Goal: Transaction & Acquisition: Purchase product/service

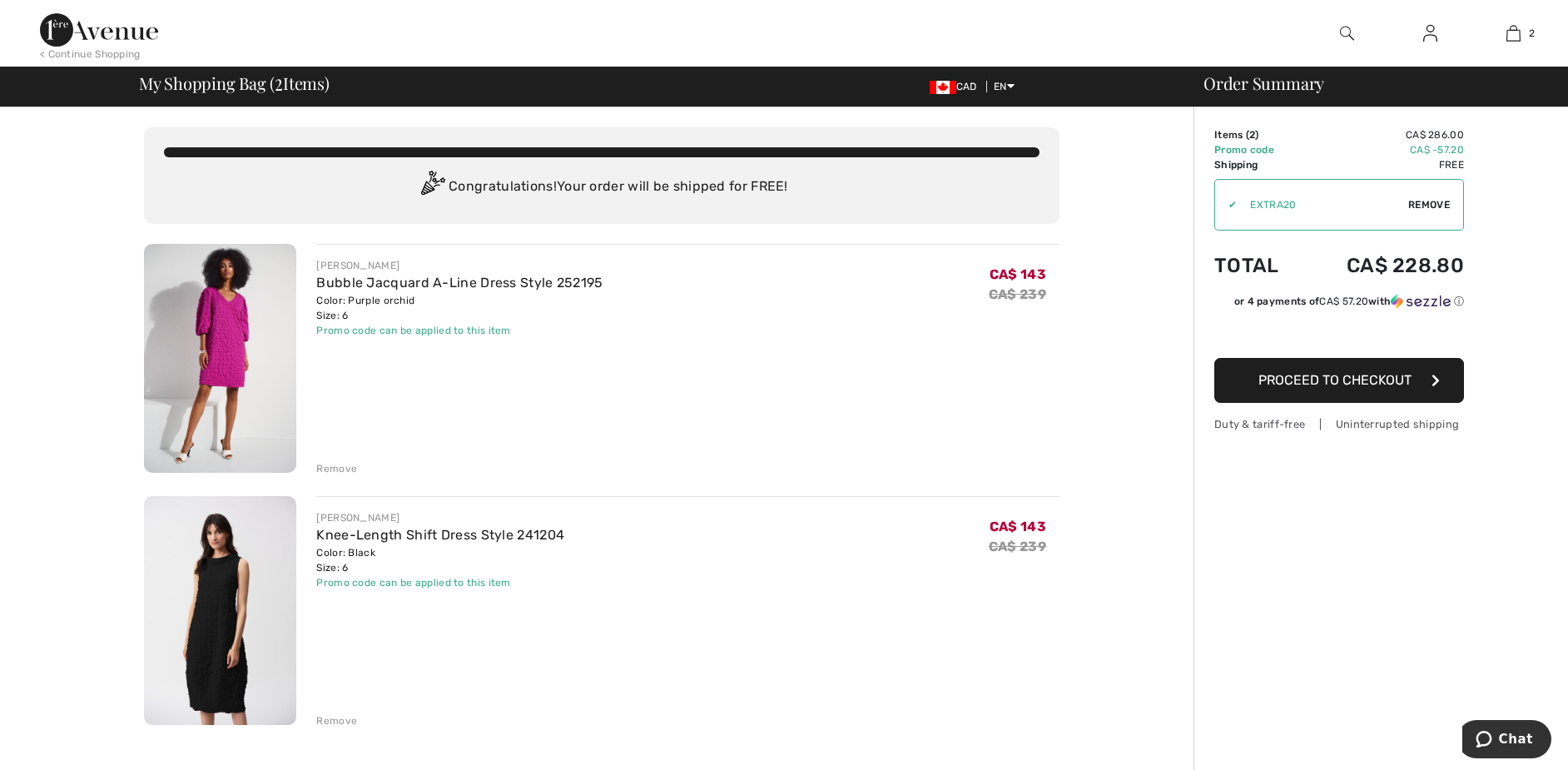
click at [228, 366] on img at bounding box center [220, 358] width 152 height 229
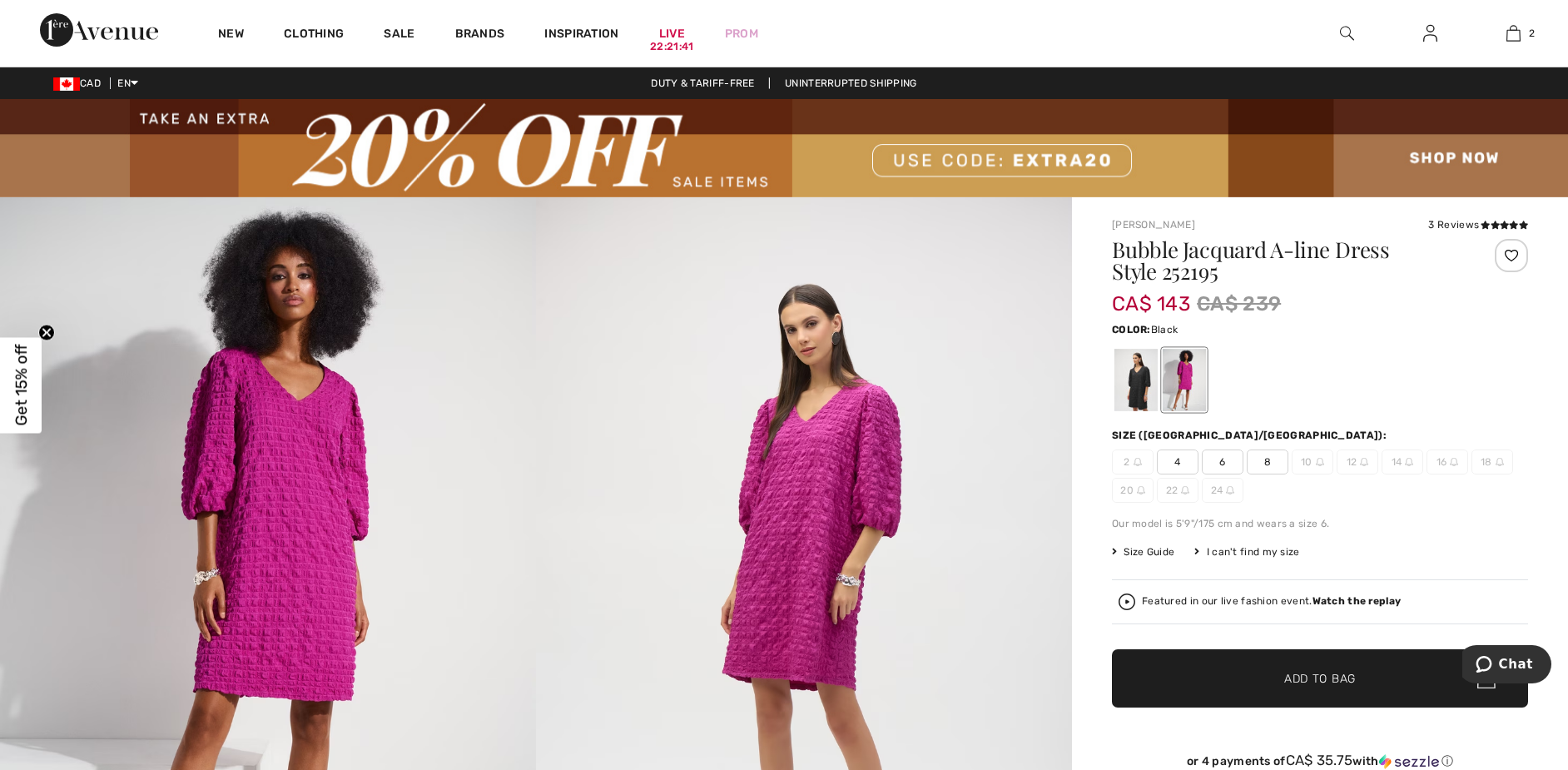
click at [1133, 351] on div at bounding box center [1135, 380] width 43 height 63
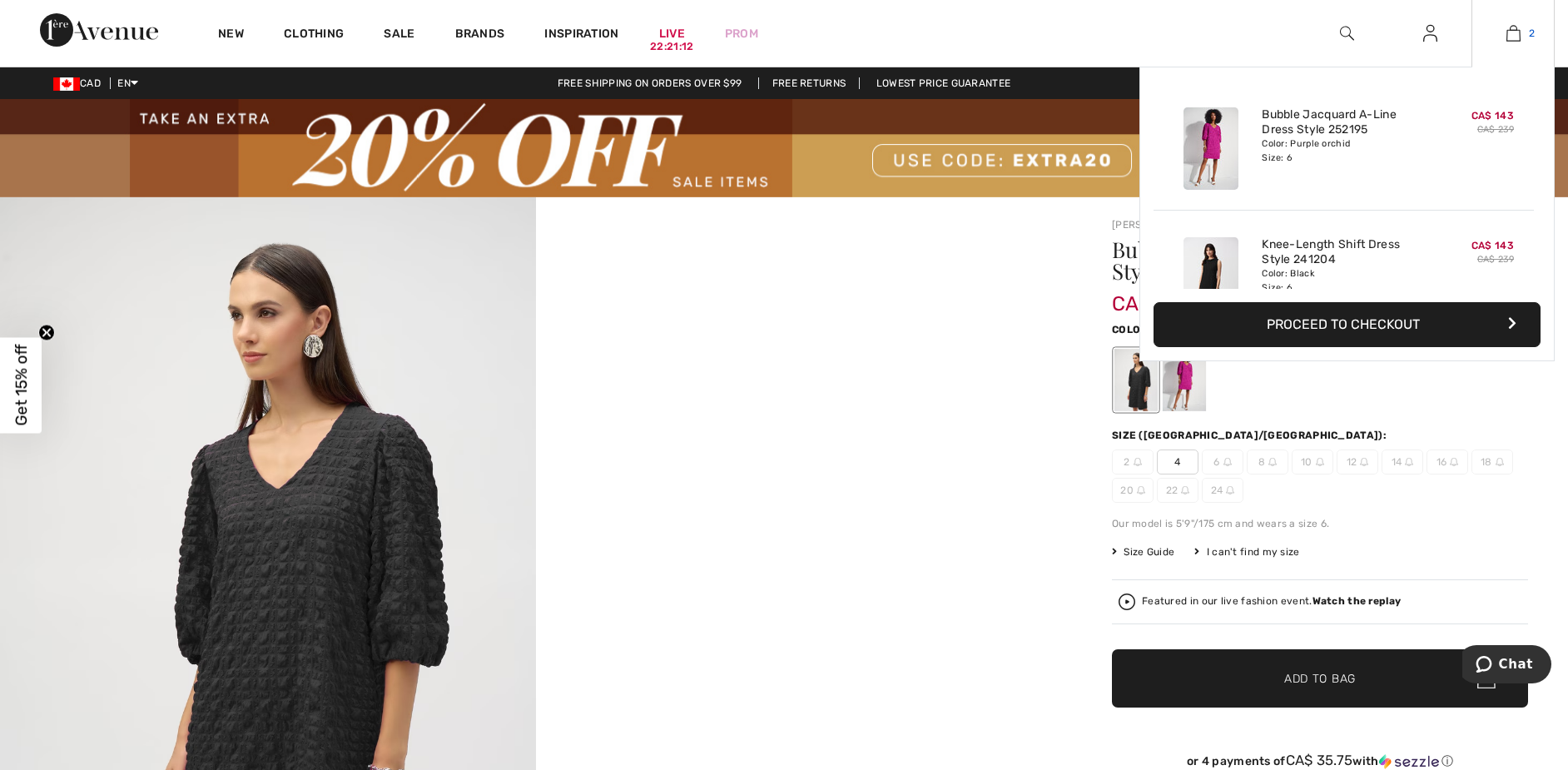
click at [1513, 32] on img at bounding box center [1513, 33] width 14 height 20
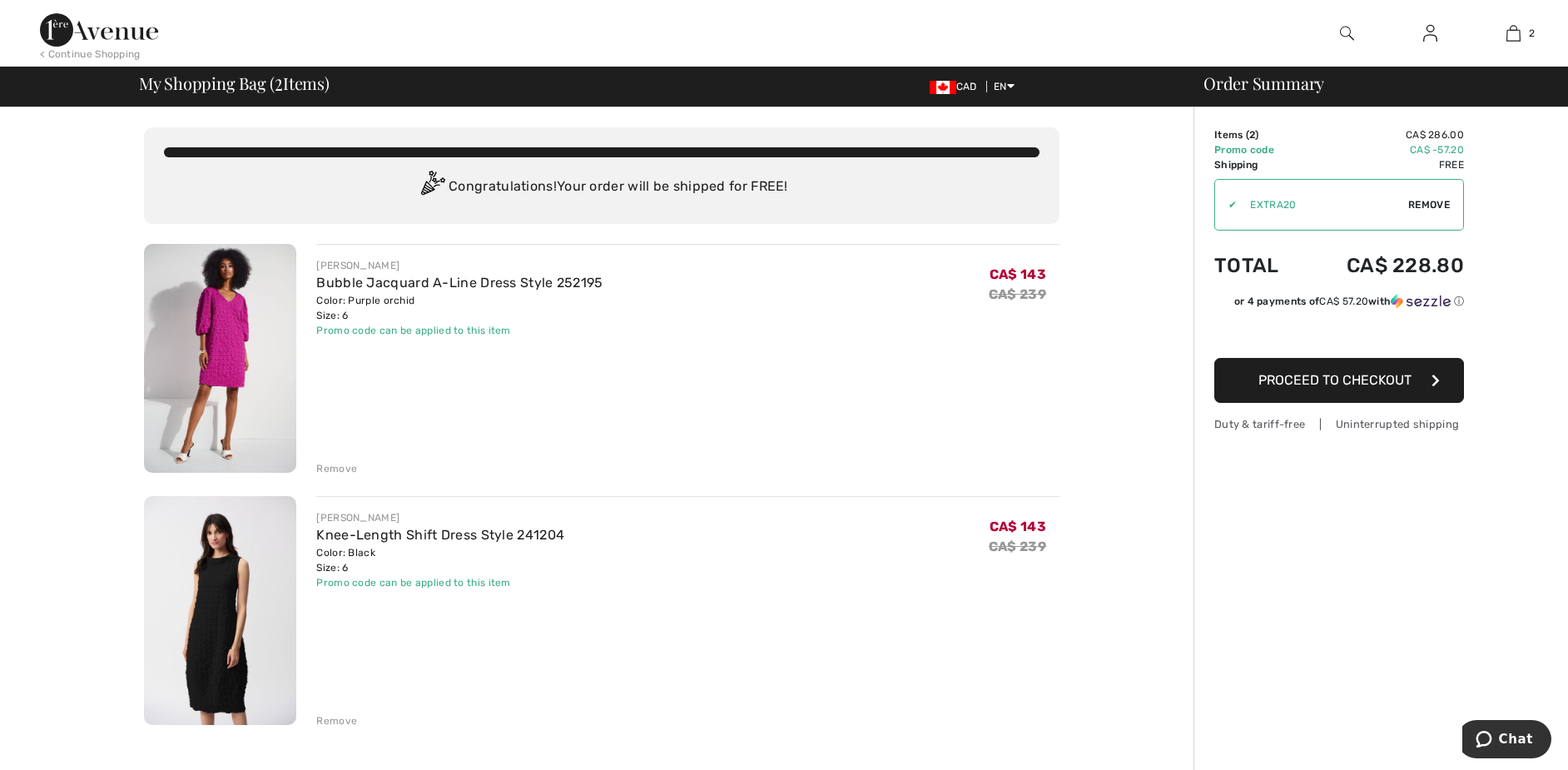
click at [339, 466] on div "Remove" at bounding box center [336, 468] width 41 height 15
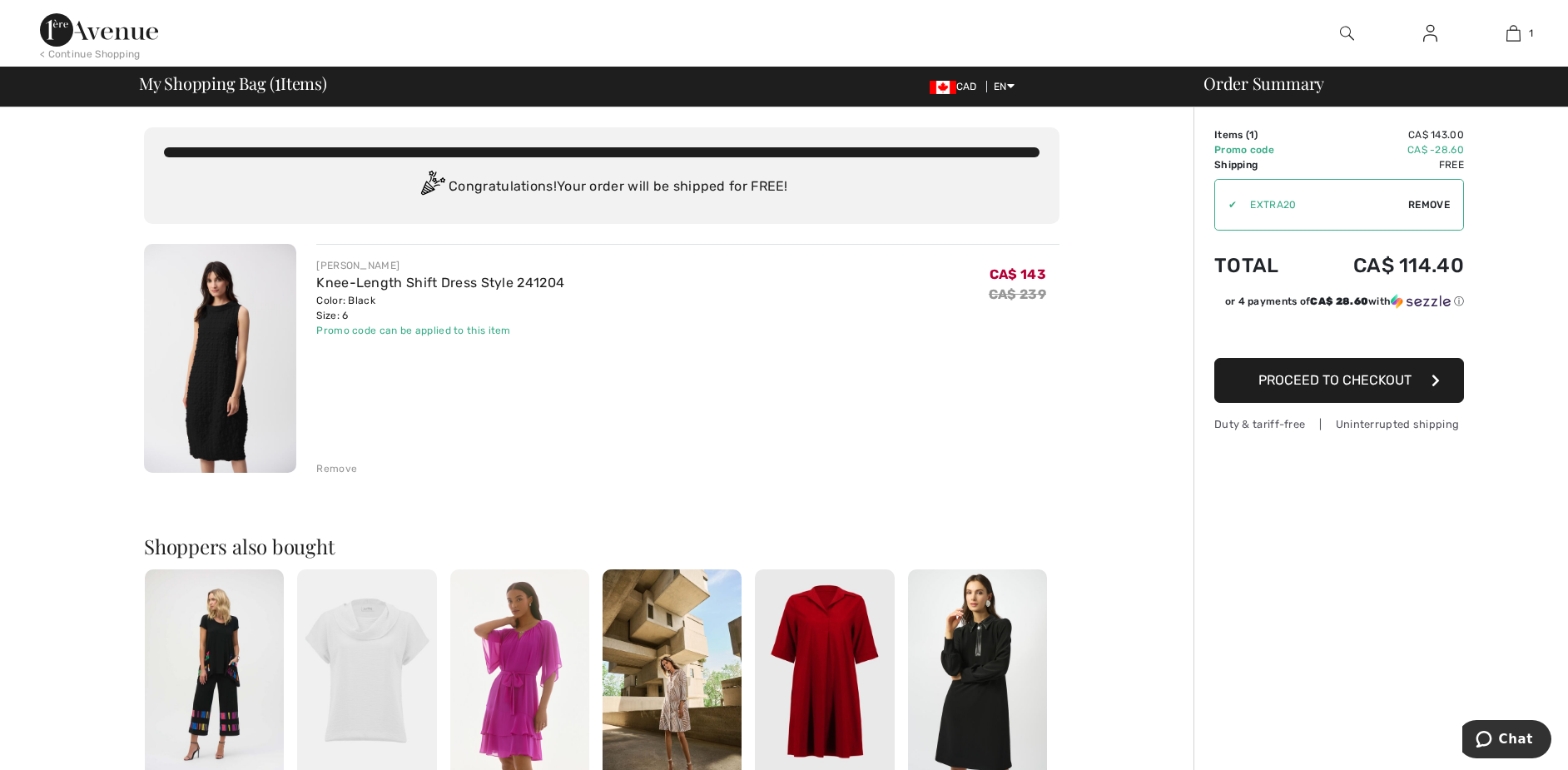
click at [1324, 377] on span "Proceed to Checkout" at bounding box center [1334, 380] width 153 height 16
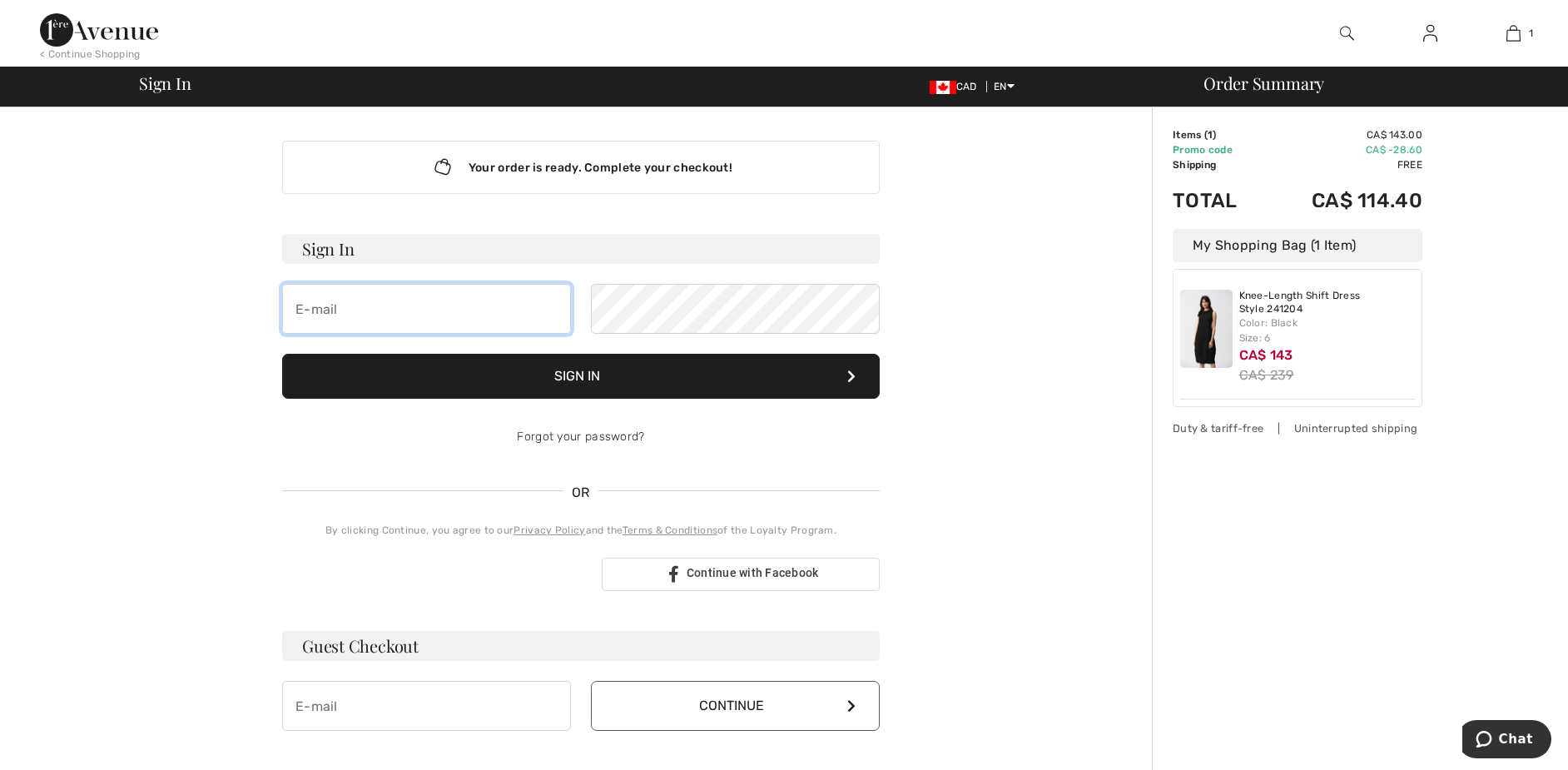
click at [327, 313] on input "email" at bounding box center [427, 309] width 288 height 50
type input "[EMAIL_ADDRESS][DOMAIN_NAME]"
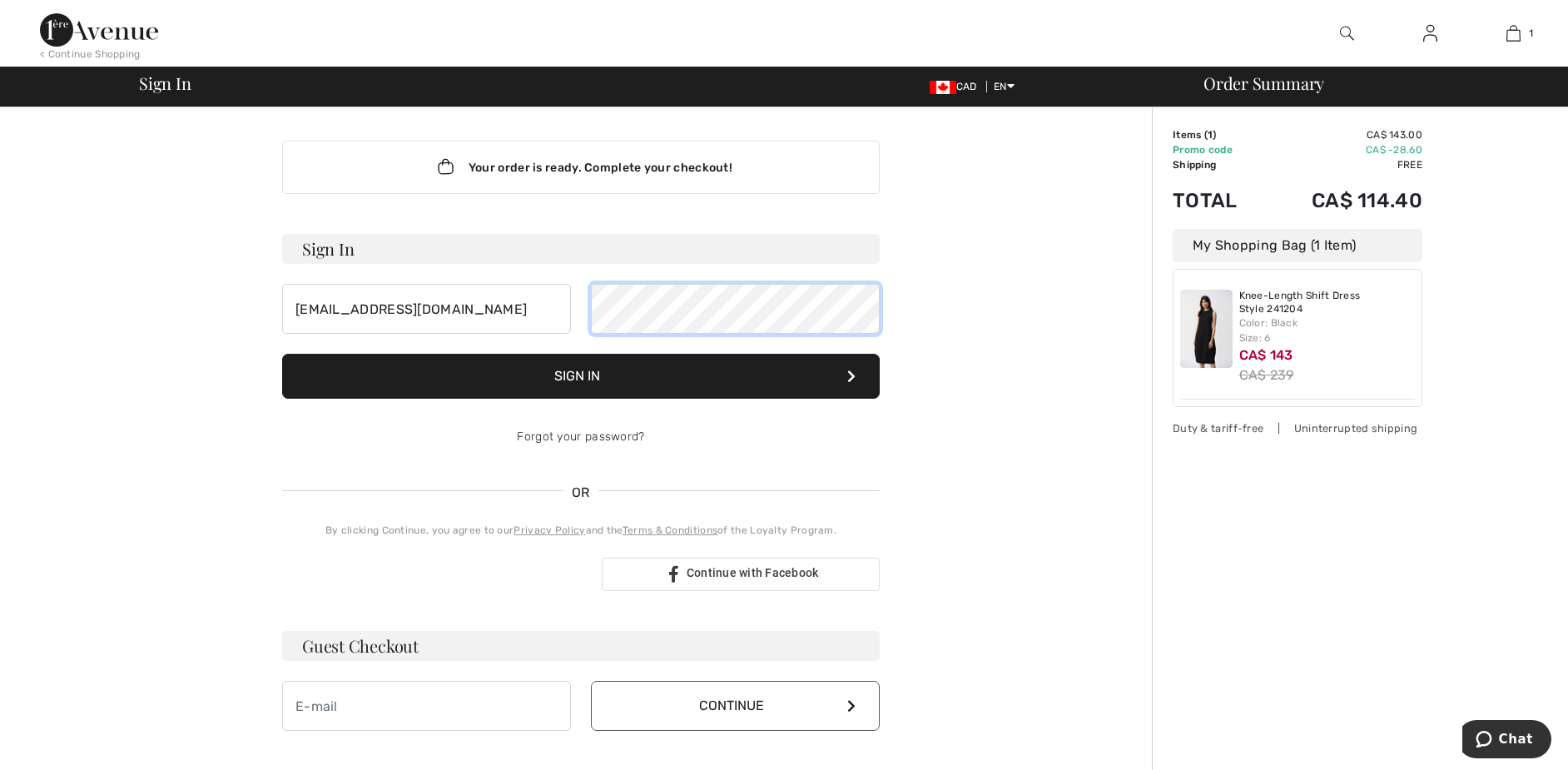
click at [282, 354] on button "Sign In" at bounding box center [580, 376] width 597 height 45
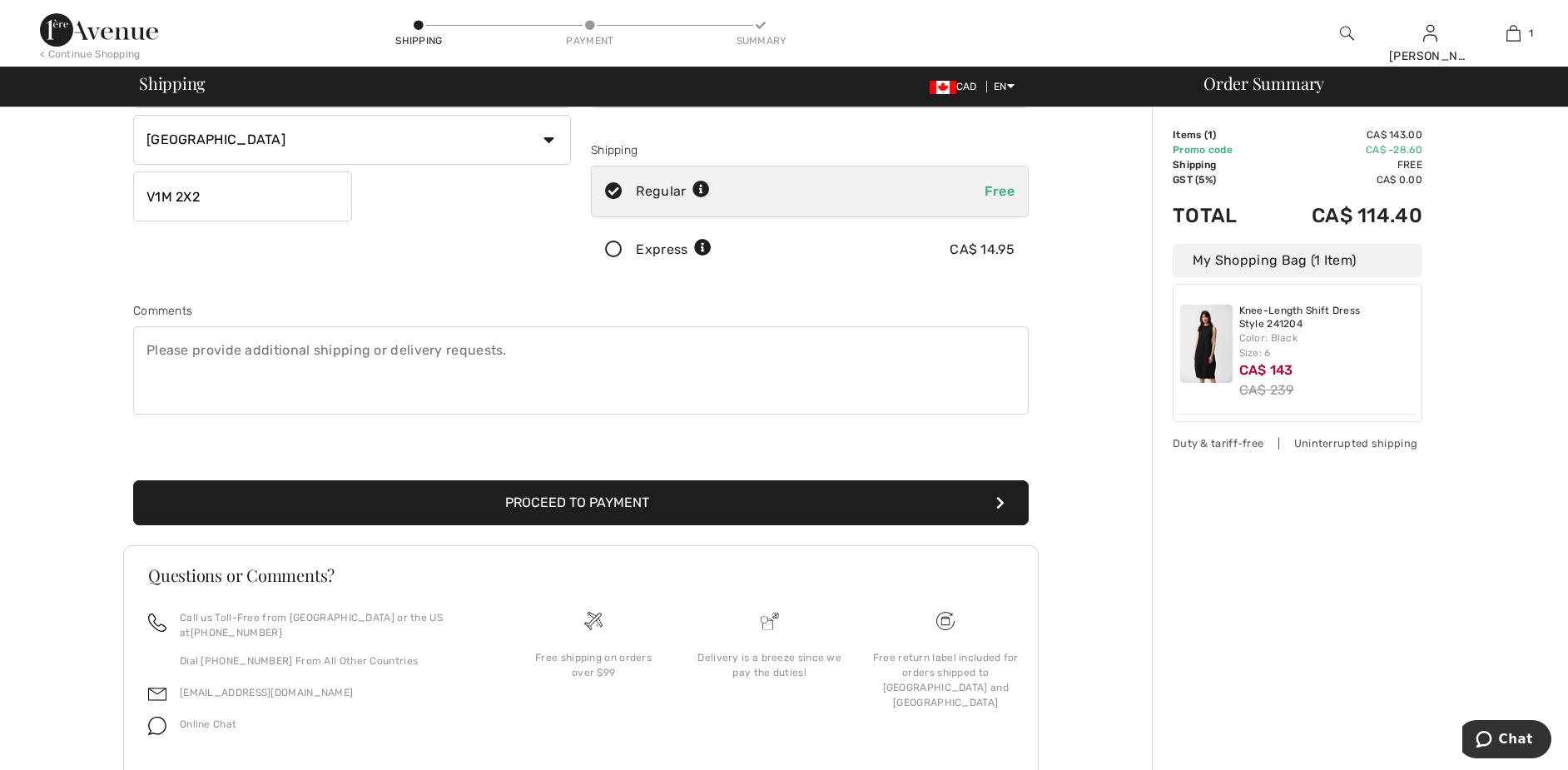
scroll to position [300, 0]
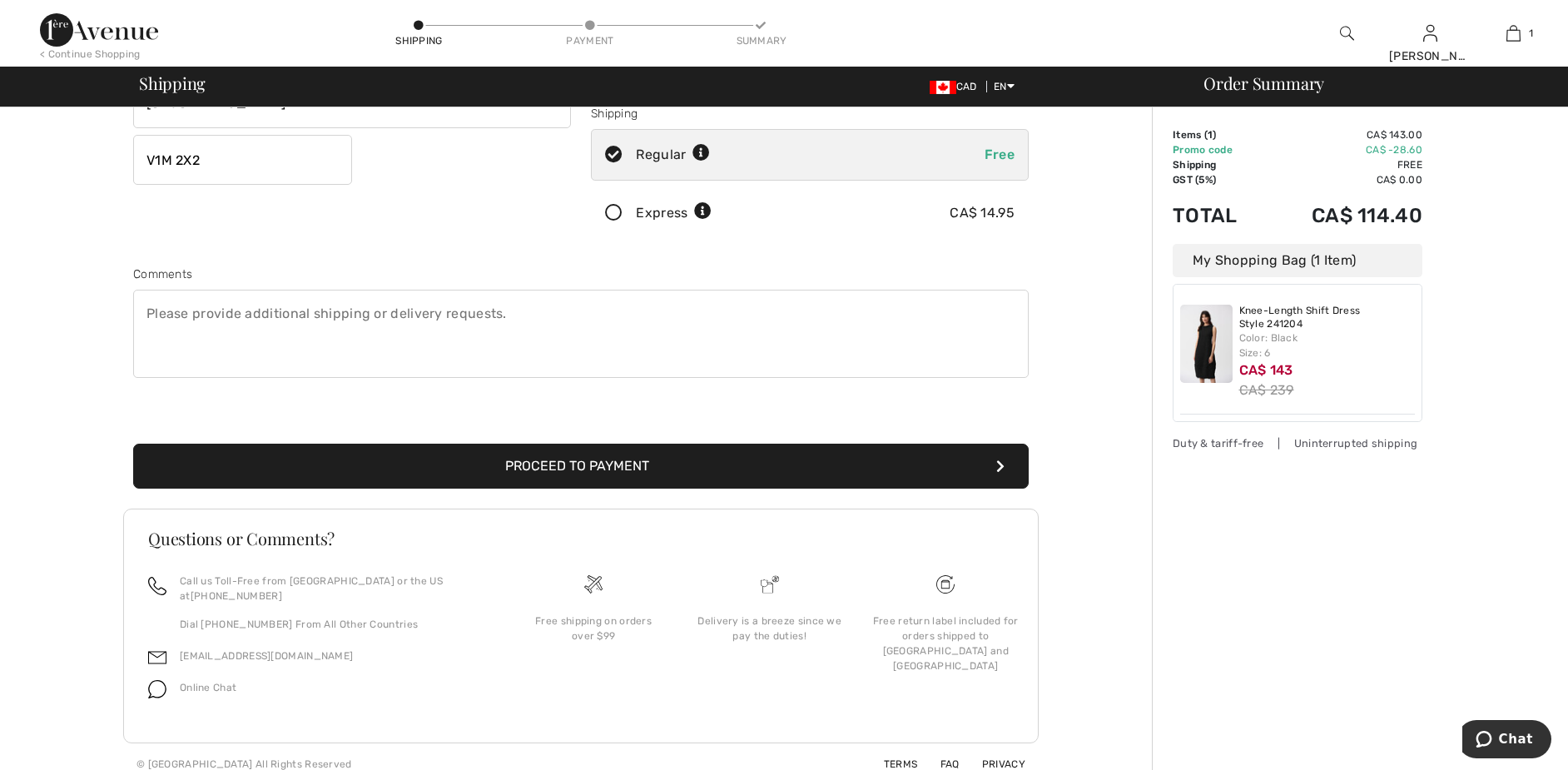
click at [557, 463] on button "Proceed to Payment" at bounding box center [580, 466] width 895 height 45
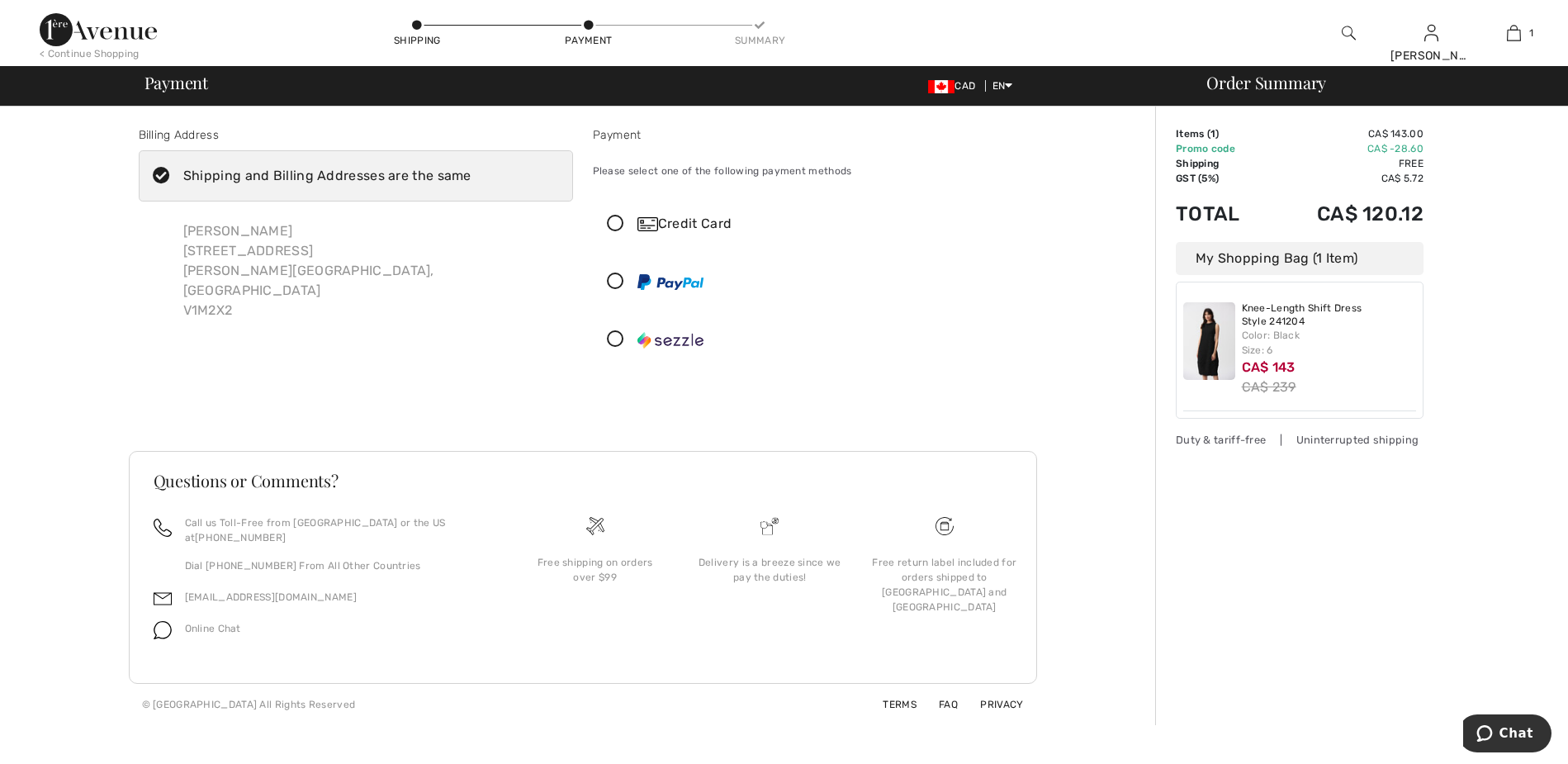
click at [612, 227] on icon at bounding box center [615, 224] width 44 height 18
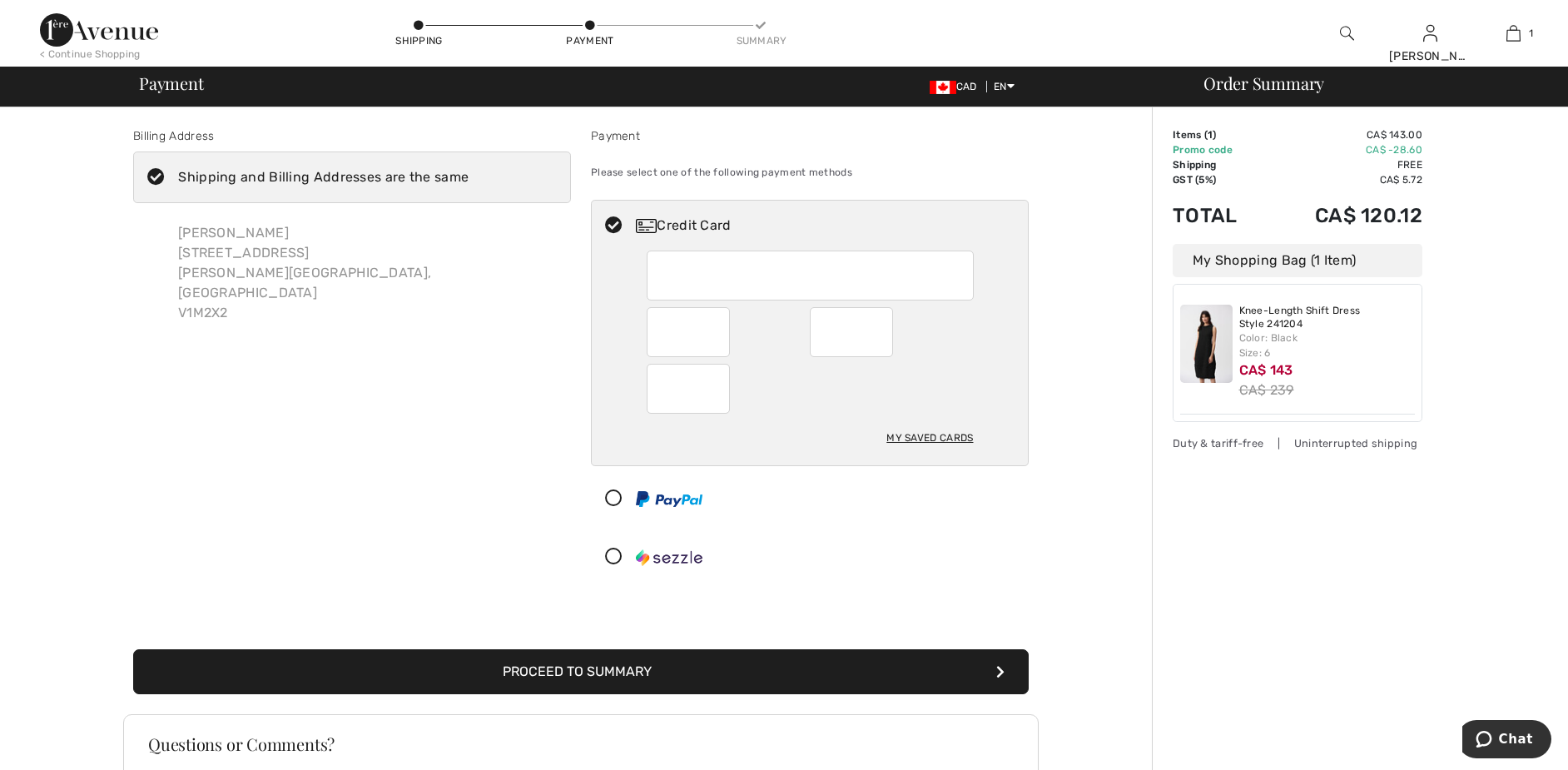
click at [939, 434] on div "My Saved Cards" at bounding box center [930, 438] width 87 height 28
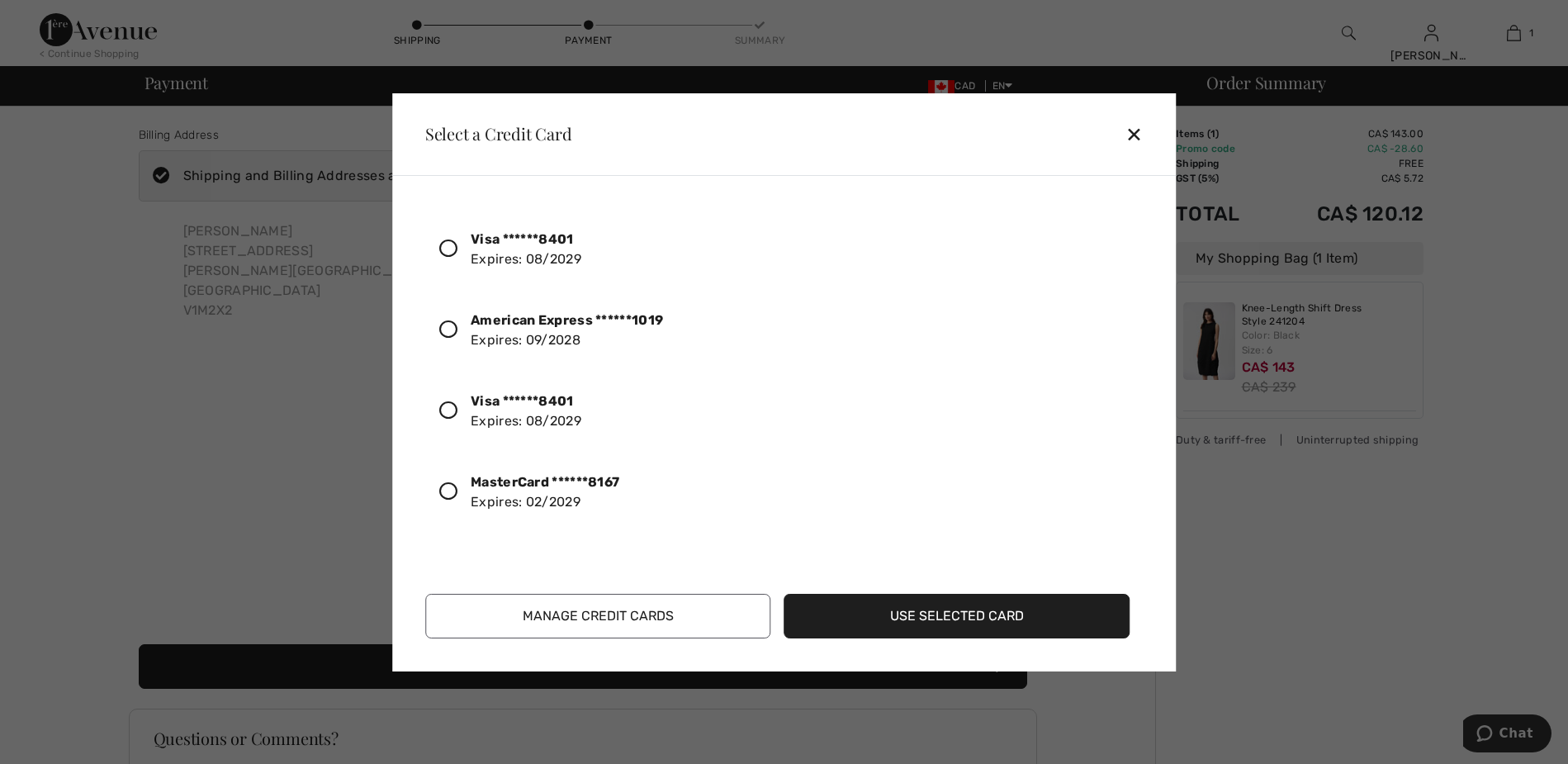
drag, startPoint x: 443, startPoint y: 491, endPoint x: 850, endPoint y: 619, distance: 426.7
click at [445, 492] on icon at bounding box center [448, 491] width 18 height 18
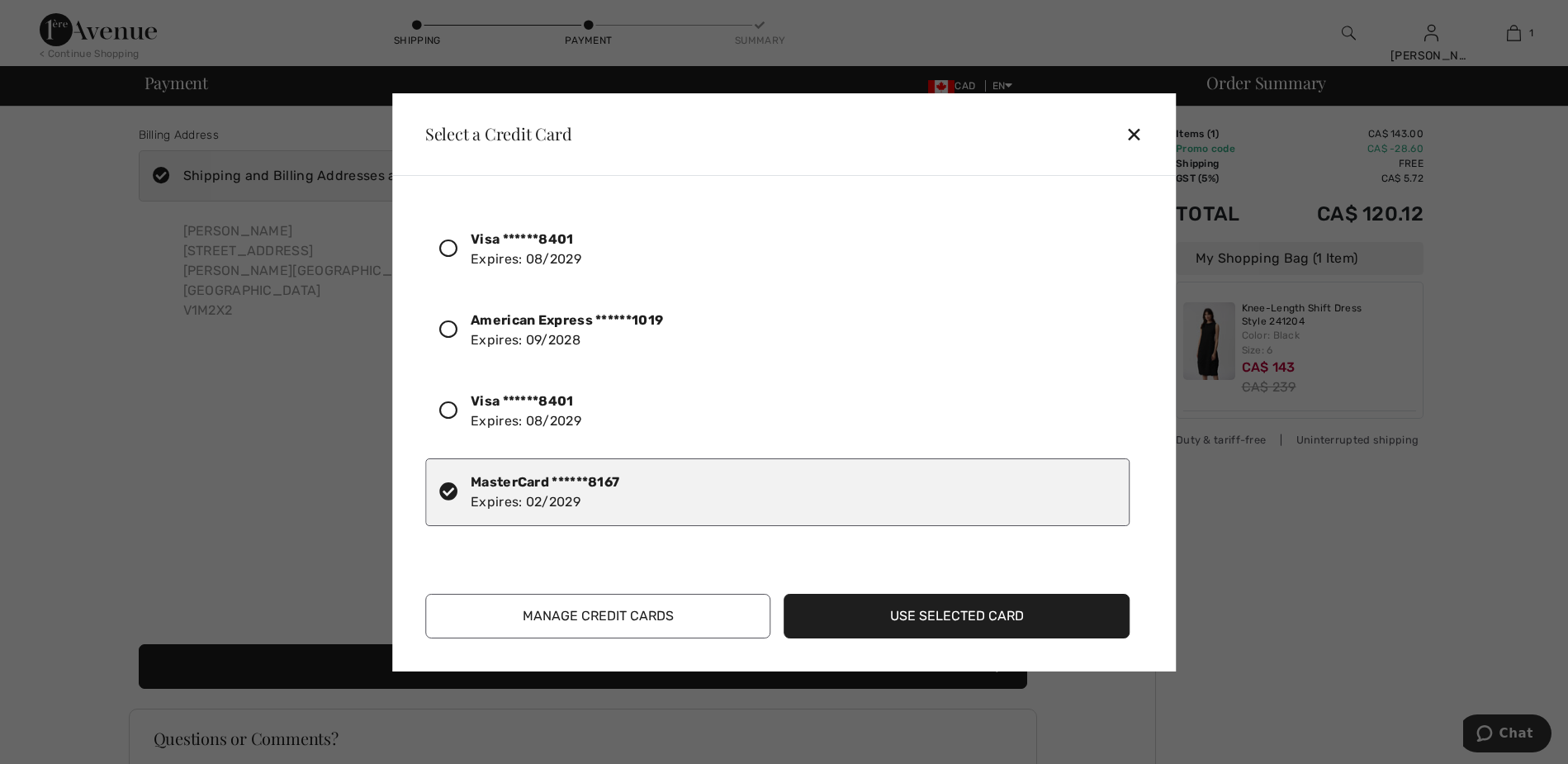
drag, startPoint x: 919, startPoint y: 609, endPoint x: 1090, endPoint y: 566, distance: 176.3
click at [925, 605] on button "Use Selected Card" at bounding box center [957, 616] width 346 height 45
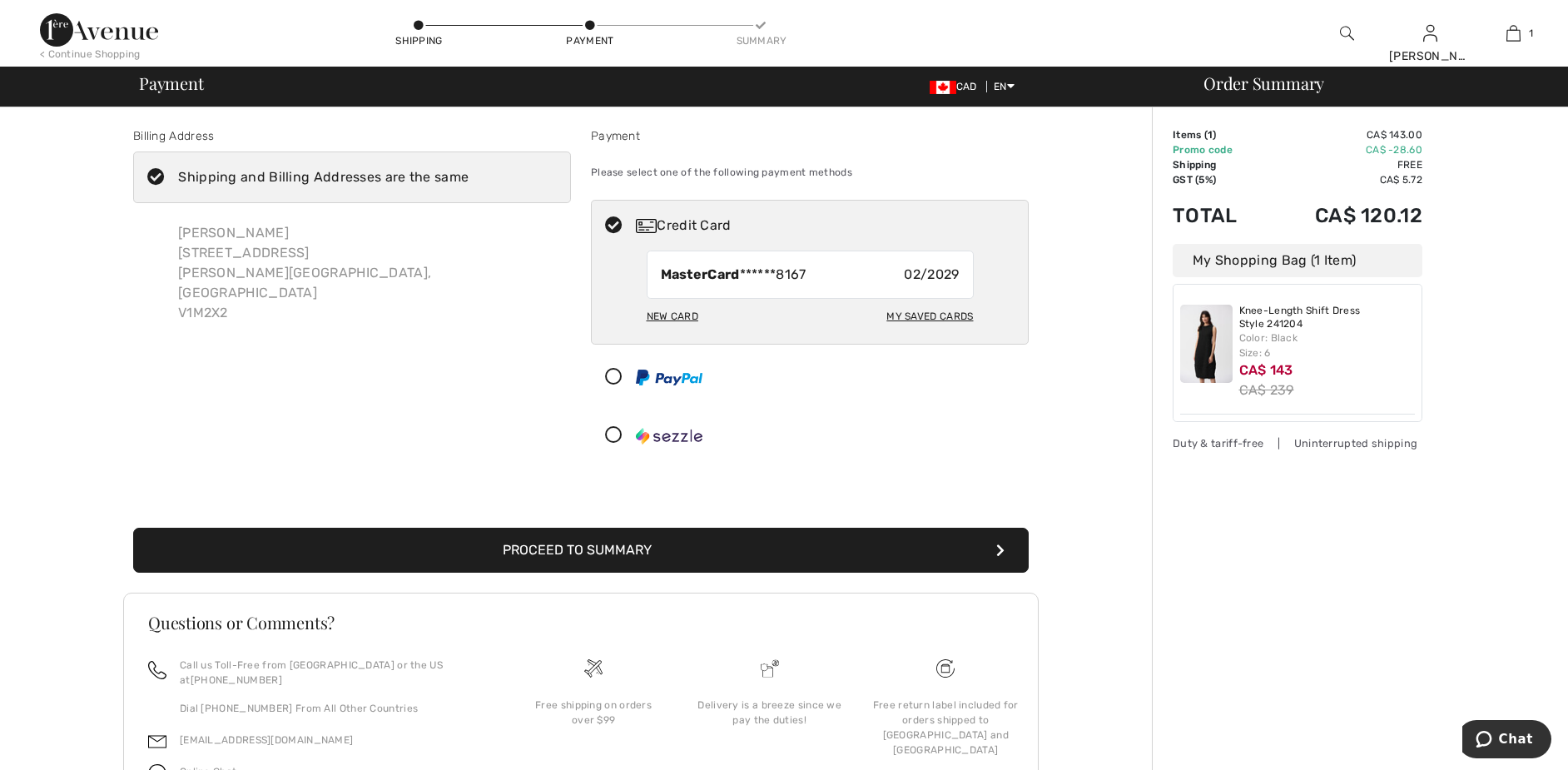
drag, startPoint x: 612, startPoint y: 542, endPoint x: 708, endPoint y: 526, distance: 97.3
click at [612, 543] on button "Proceed to Summary" at bounding box center [580, 550] width 895 height 45
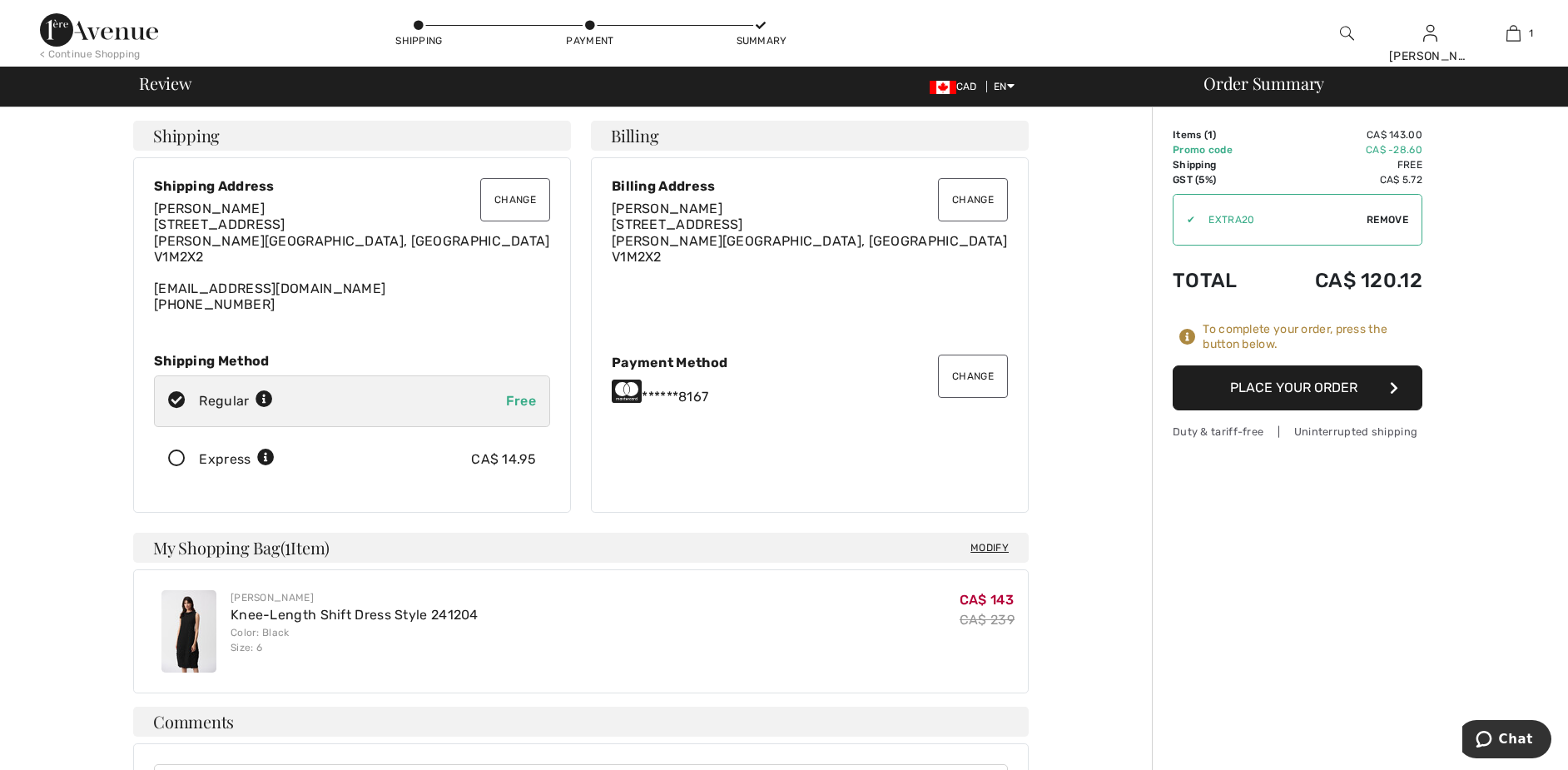
click at [1312, 377] on button "Place Your Order" at bounding box center [1297, 388] width 250 height 45
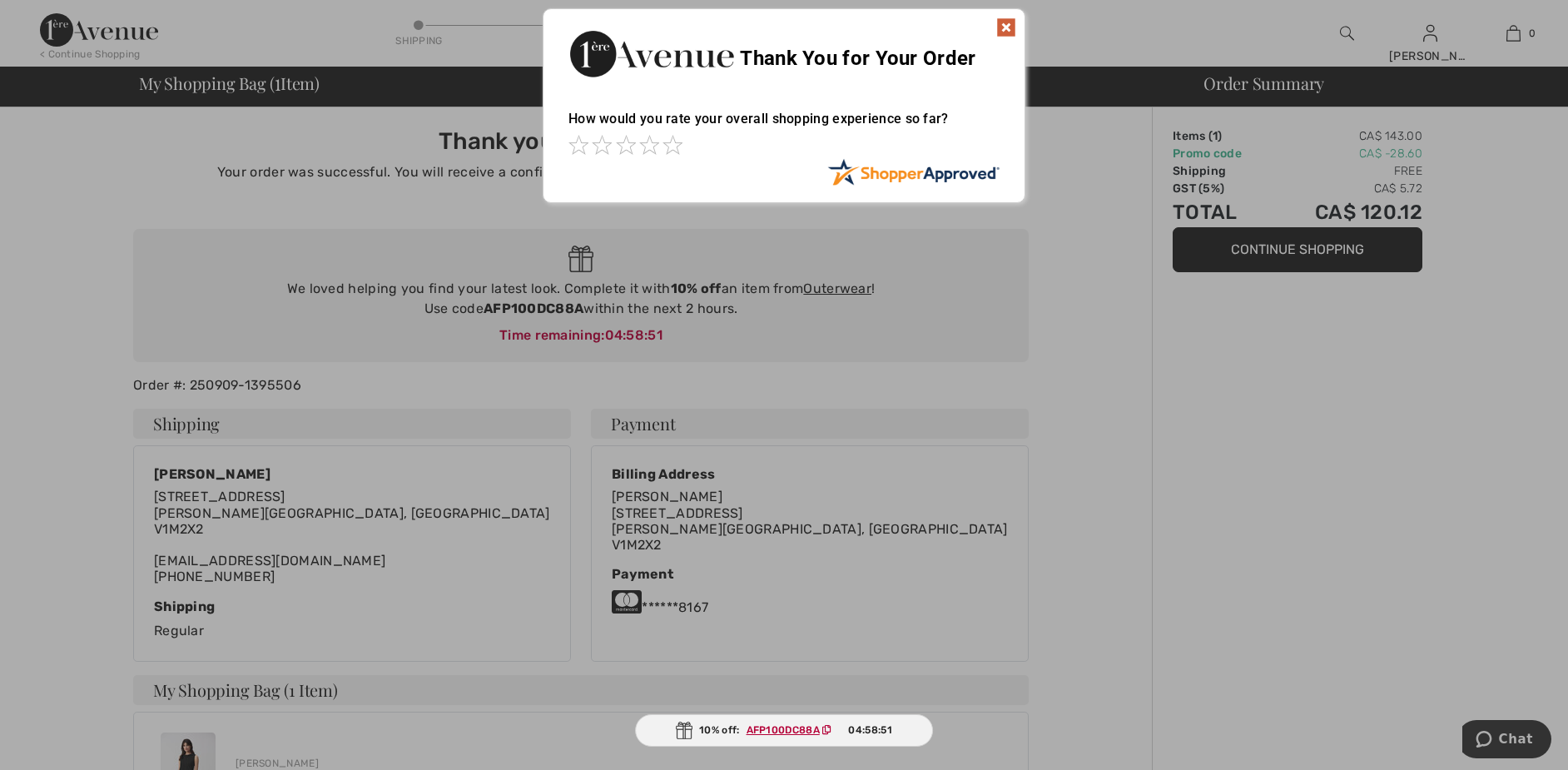
click at [1080, 469] on div at bounding box center [784, 385] width 1568 height 770
click at [1009, 30] on img at bounding box center [1006, 27] width 20 height 20
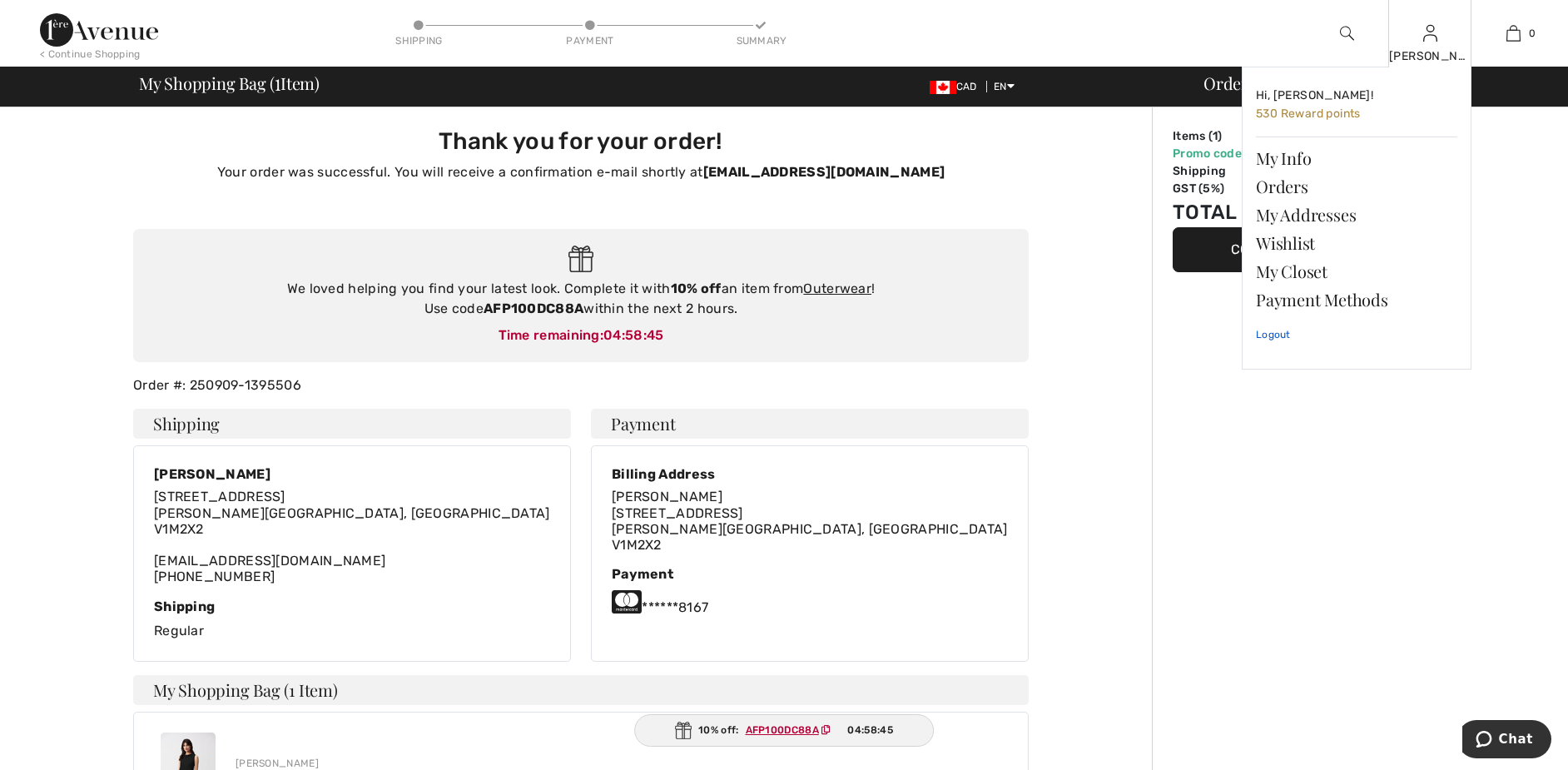
drag, startPoint x: 1282, startPoint y: 335, endPoint x: 1299, endPoint y: 338, distance: 17.3
click at [1282, 335] on link "Logout" at bounding box center [1357, 335] width 202 height 42
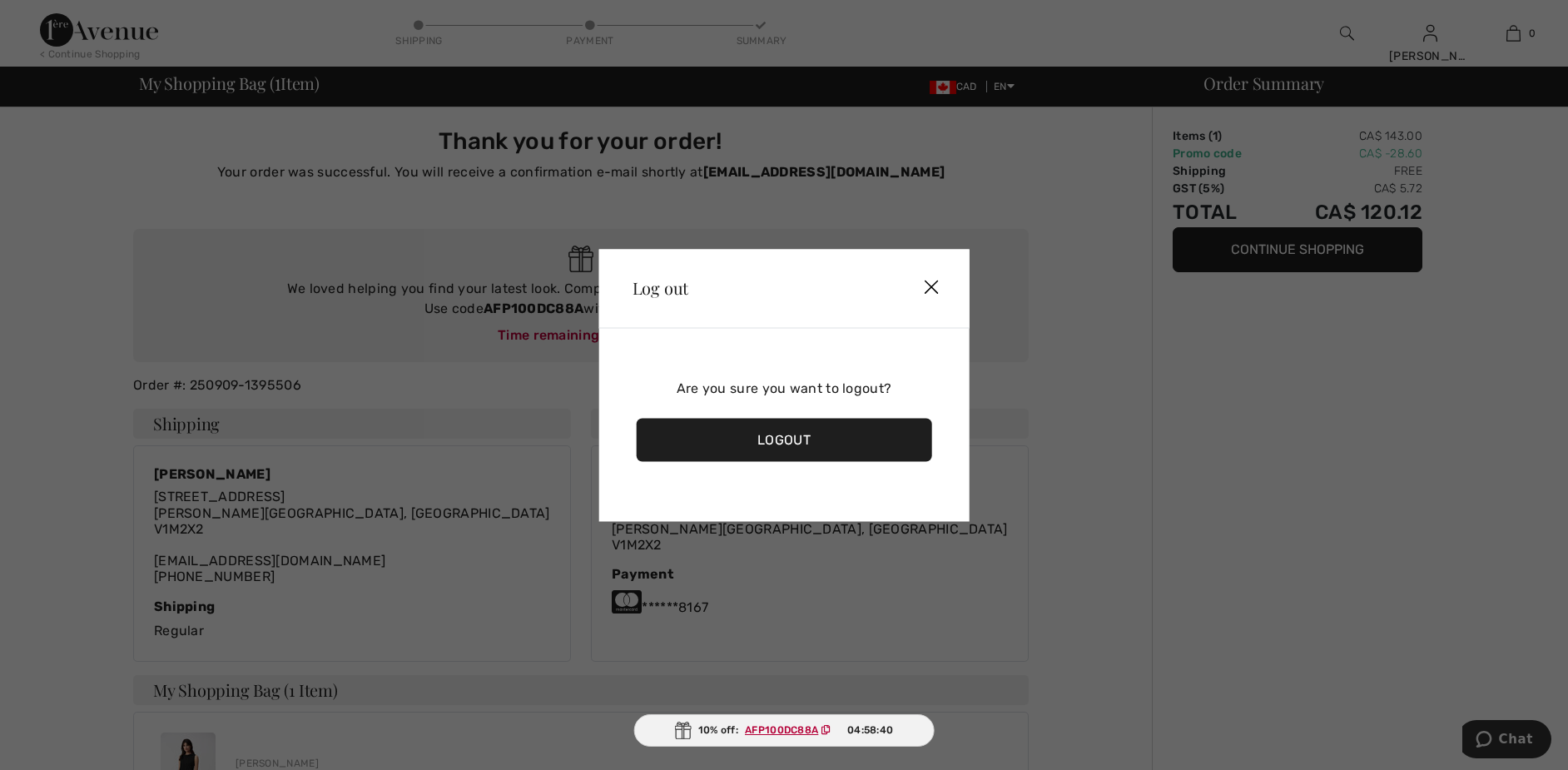
click at [780, 431] on div "Logout" at bounding box center [784, 439] width 296 height 43
